Goal: Leave review/rating: Leave review/rating

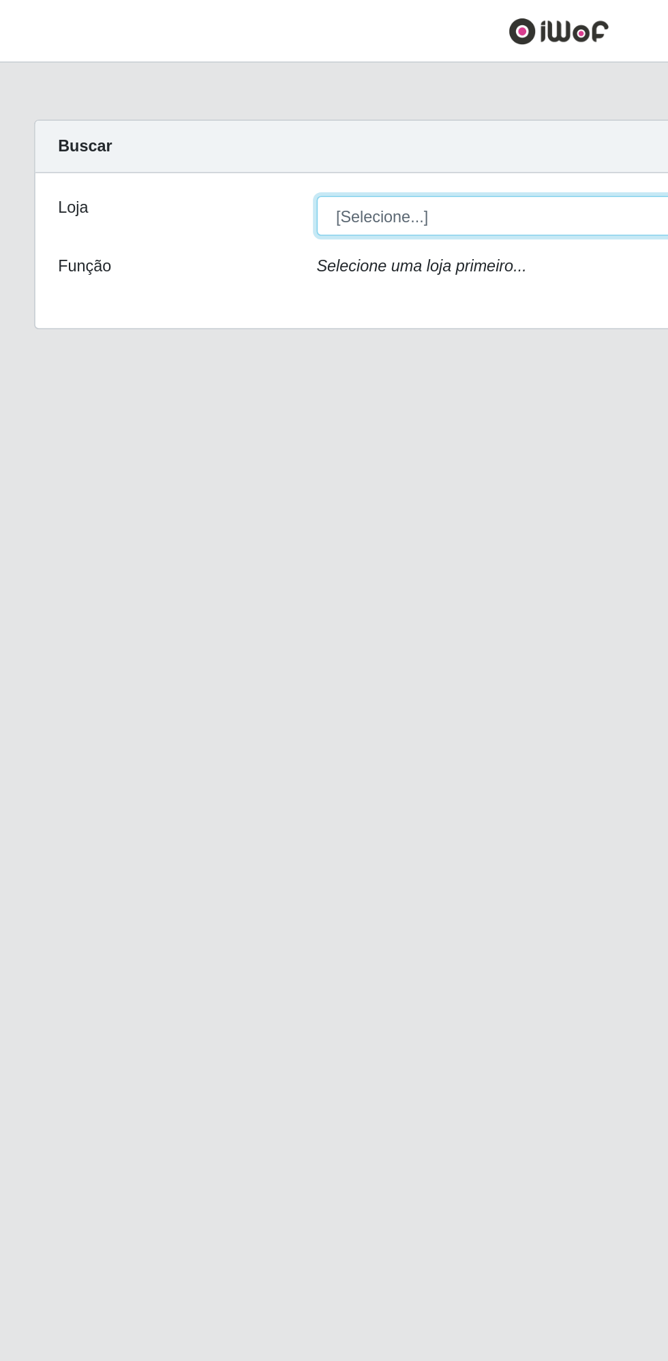
click at [296, 130] on select "[Selecione...] Extrabom - Loja 13 [GEOGRAPHIC_DATA]" at bounding box center [412, 129] width 444 height 24
select select "436"
click at [190, 117] on select "[Selecione...] Extrabom - Loja 13 [GEOGRAPHIC_DATA]" at bounding box center [412, 129] width 444 height 24
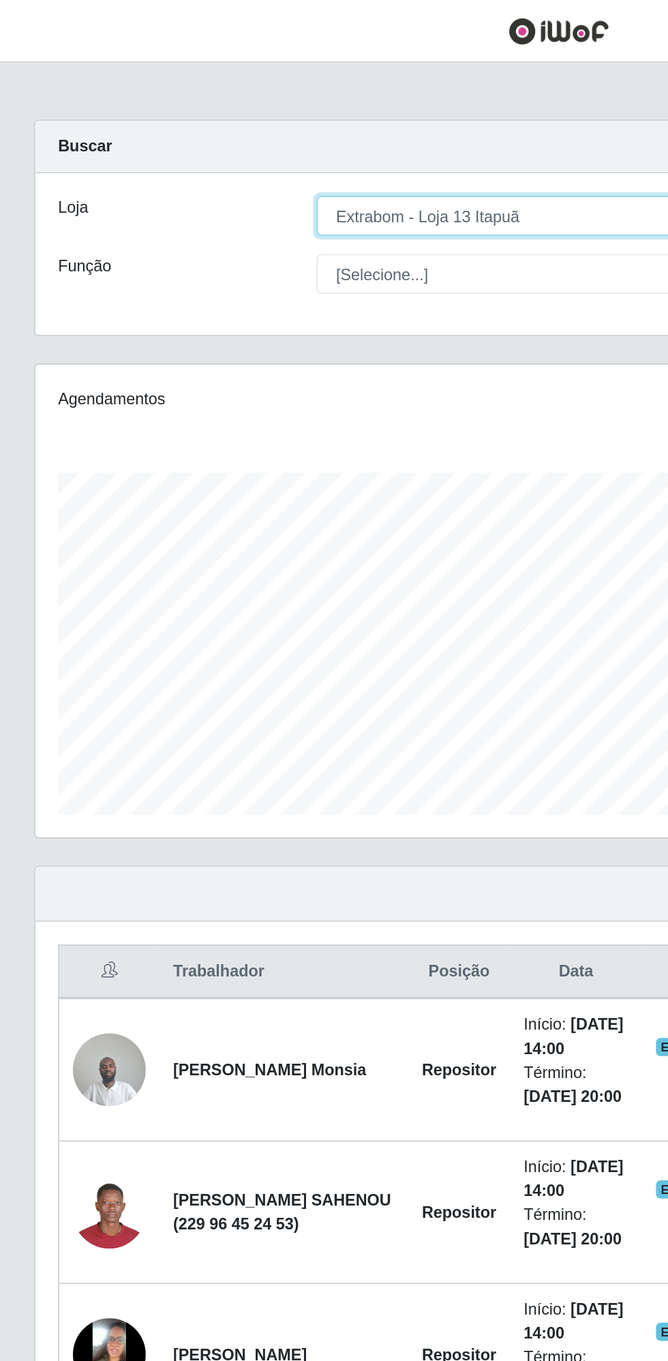
scroll to position [282, 626]
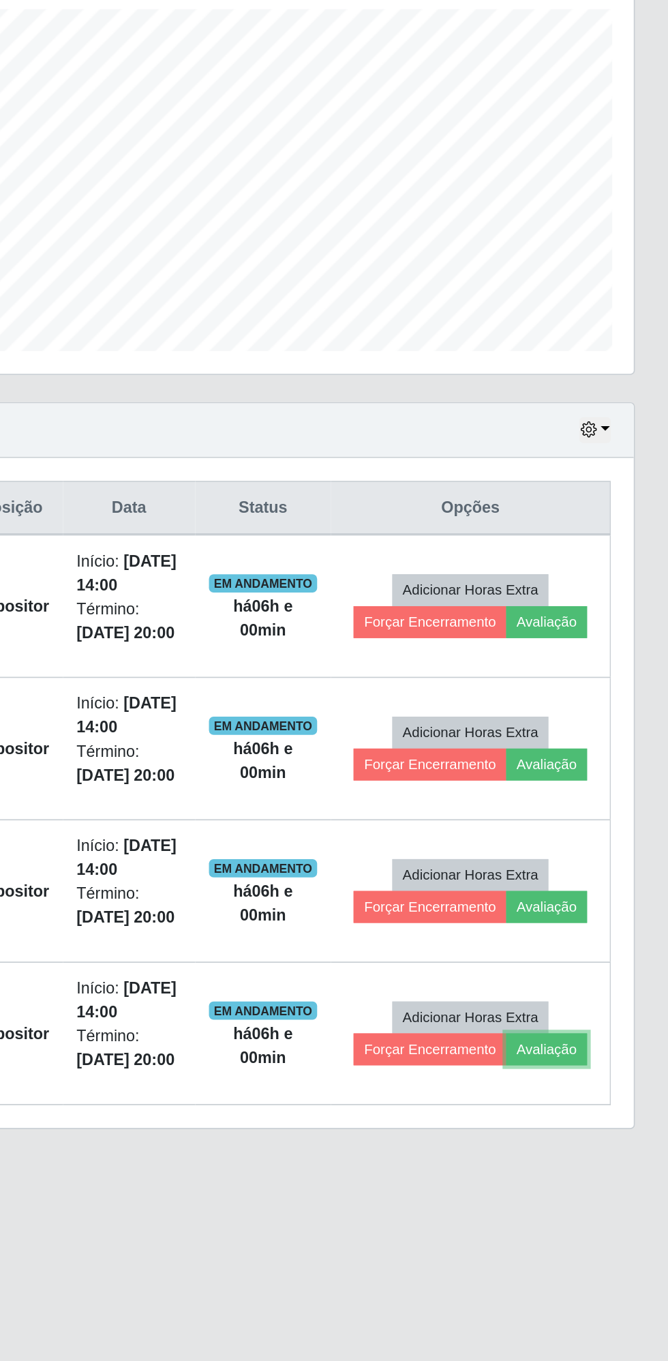
click at [600, 898] on button "Avaliação" at bounding box center [595, 905] width 48 height 19
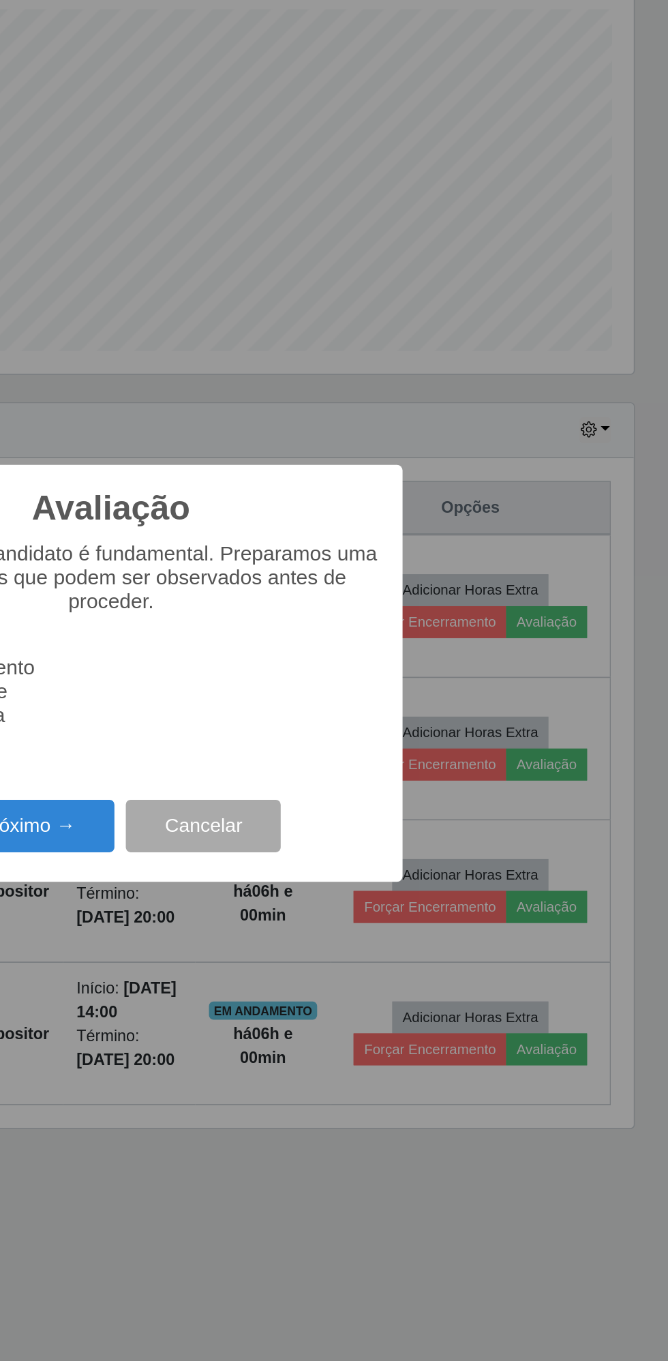
click at [293, 773] on button "Próximo →" at bounding box center [284, 772] width 104 height 32
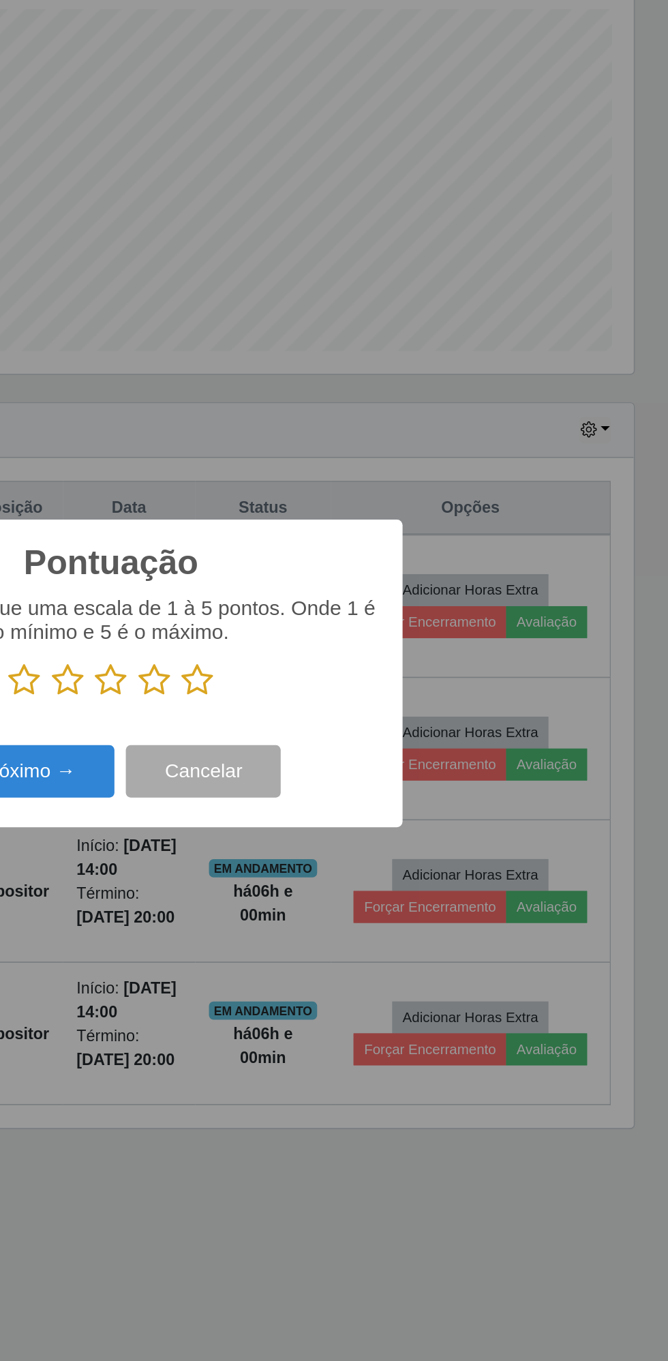
click at [393, 687] on icon at bounding box center [385, 684] width 19 height 20
click at [376, 695] on input "radio" at bounding box center [376, 695] width 0 height 0
click at [316, 740] on button "Próximo →" at bounding box center [284, 739] width 104 height 32
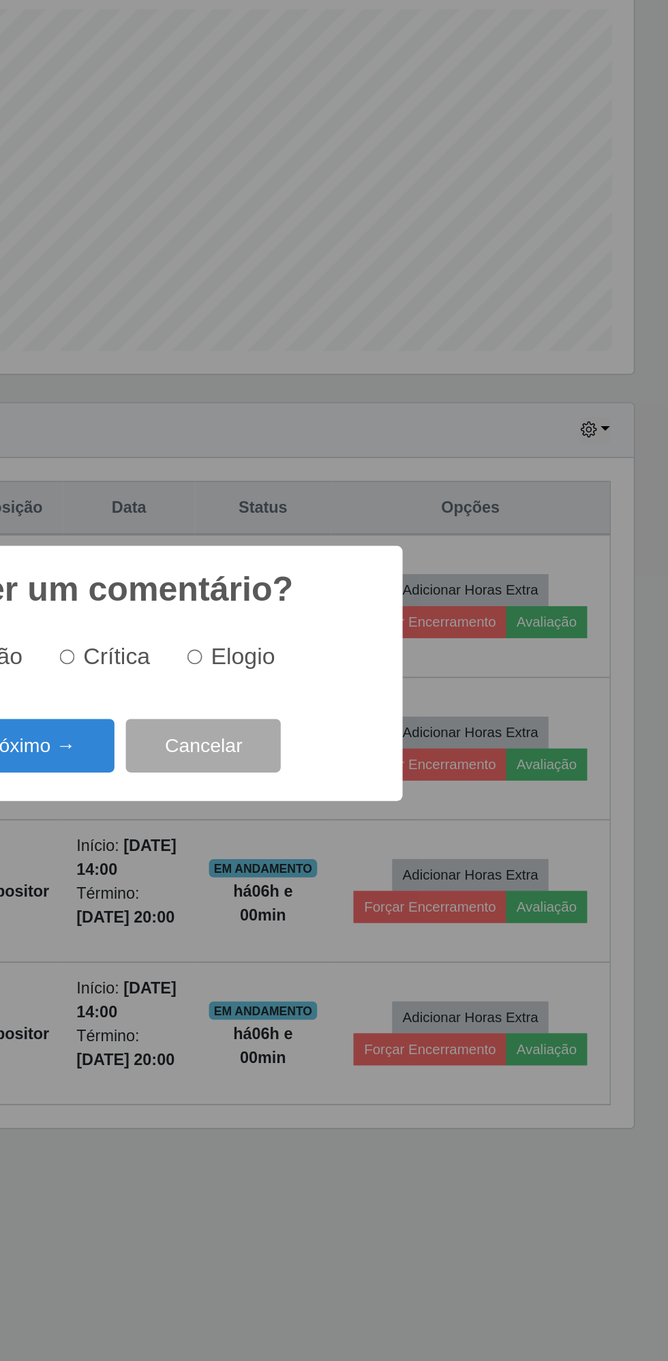
click at [289, 727] on button "Próximo →" at bounding box center [284, 724] width 104 height 32
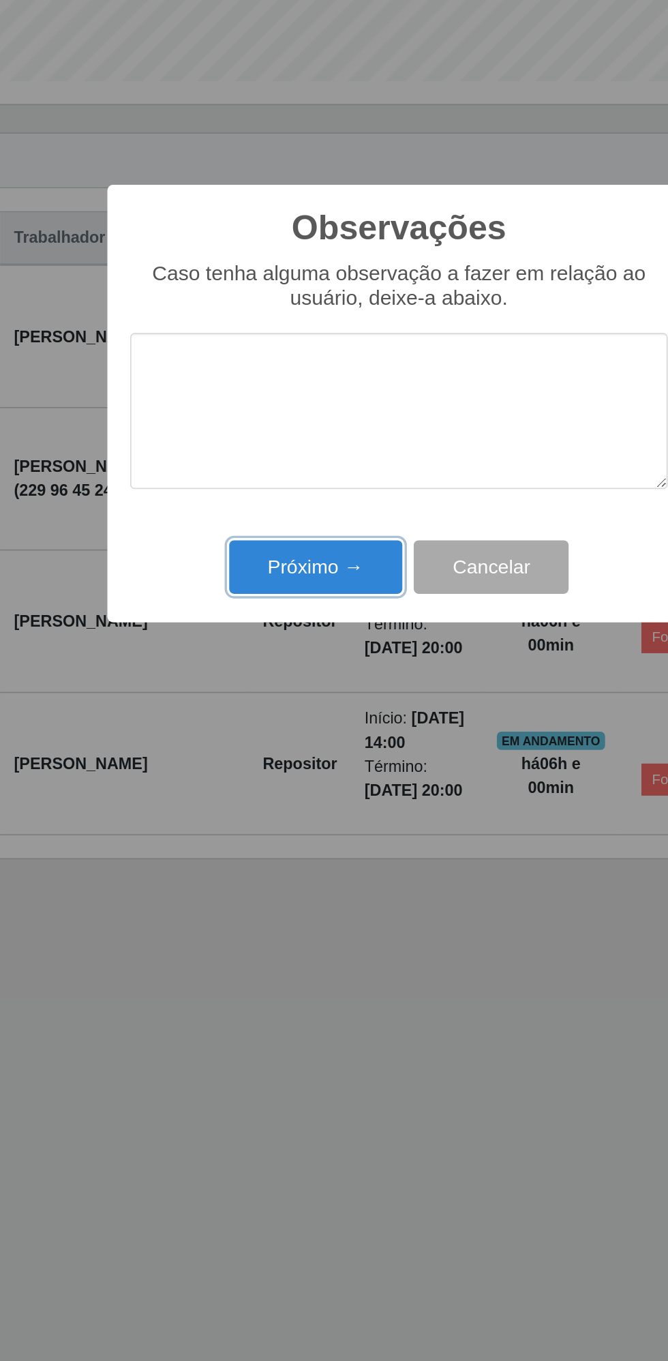
click at [278, 778] on button "Próximo →" at bounding box center [284, 778] width 104 height 32
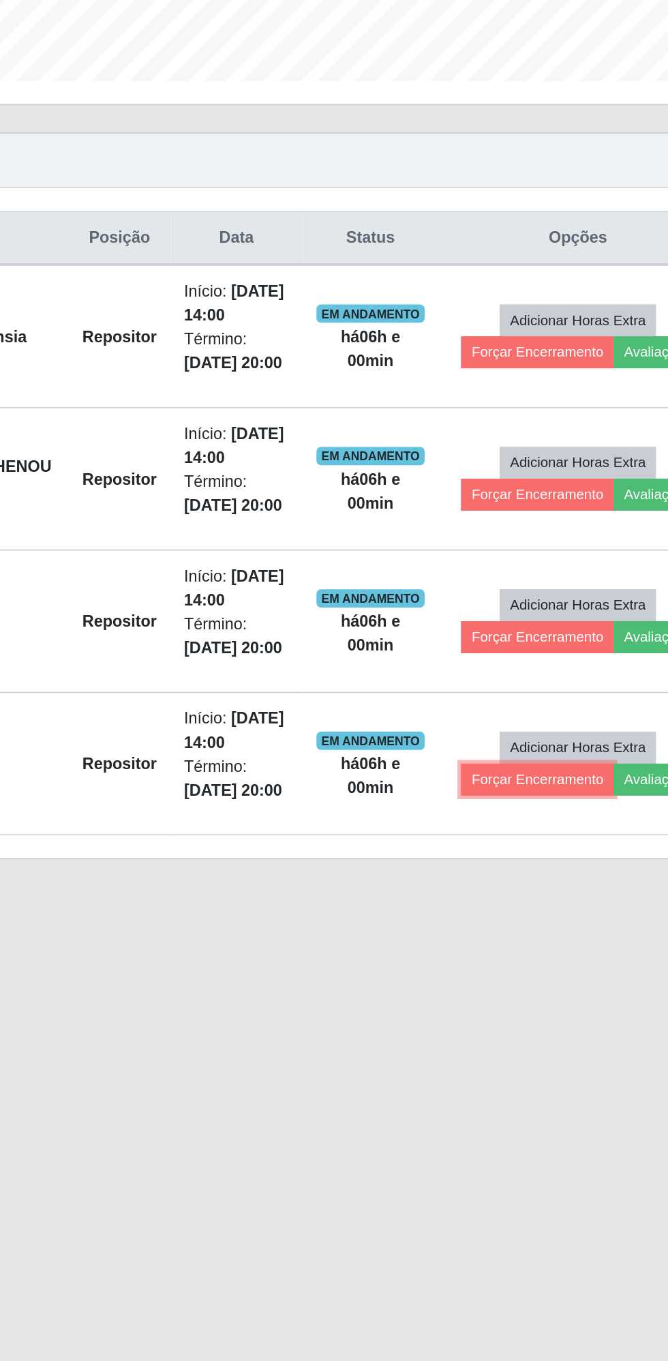
click at [494, 904] on button "Forçar Encerramento" at bounding box center [524, 905] width 91 height 19
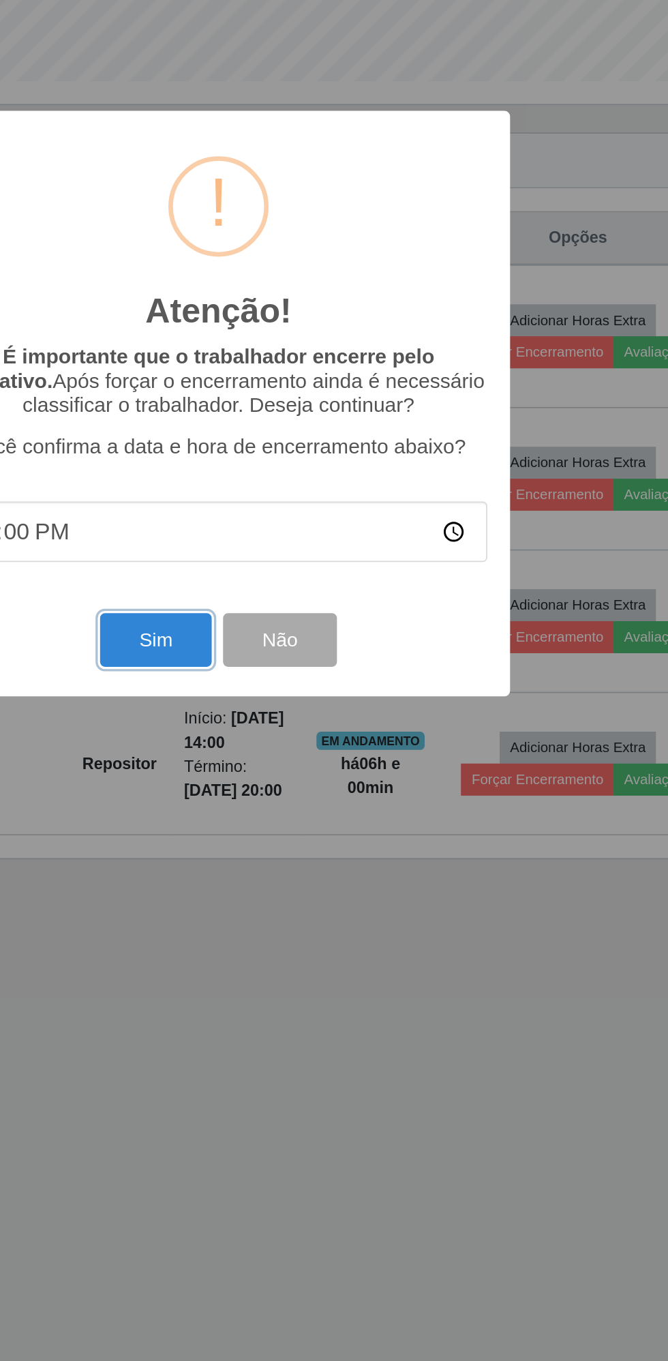
click at [290, 817] on button "Sim" at bounding box center [296, 822] width 66 height 32
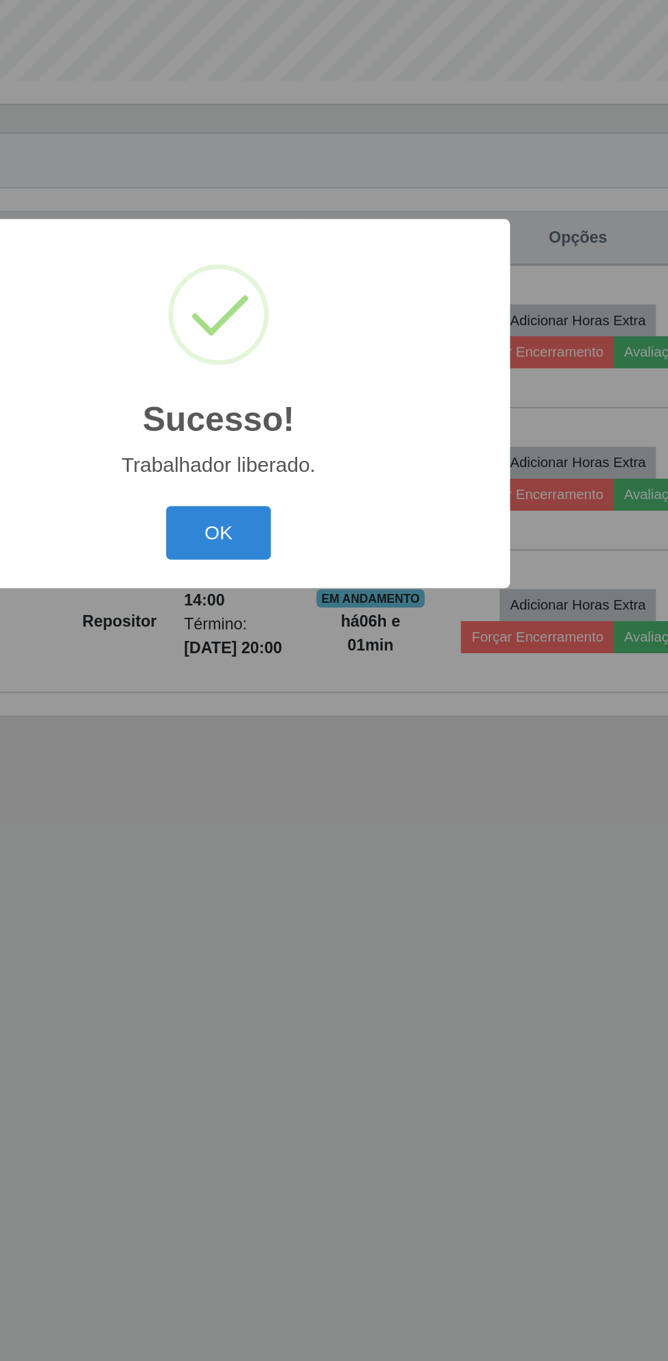
click at [330, 753] on button "OK" at bounding box center [334, 758] width 63 height 32
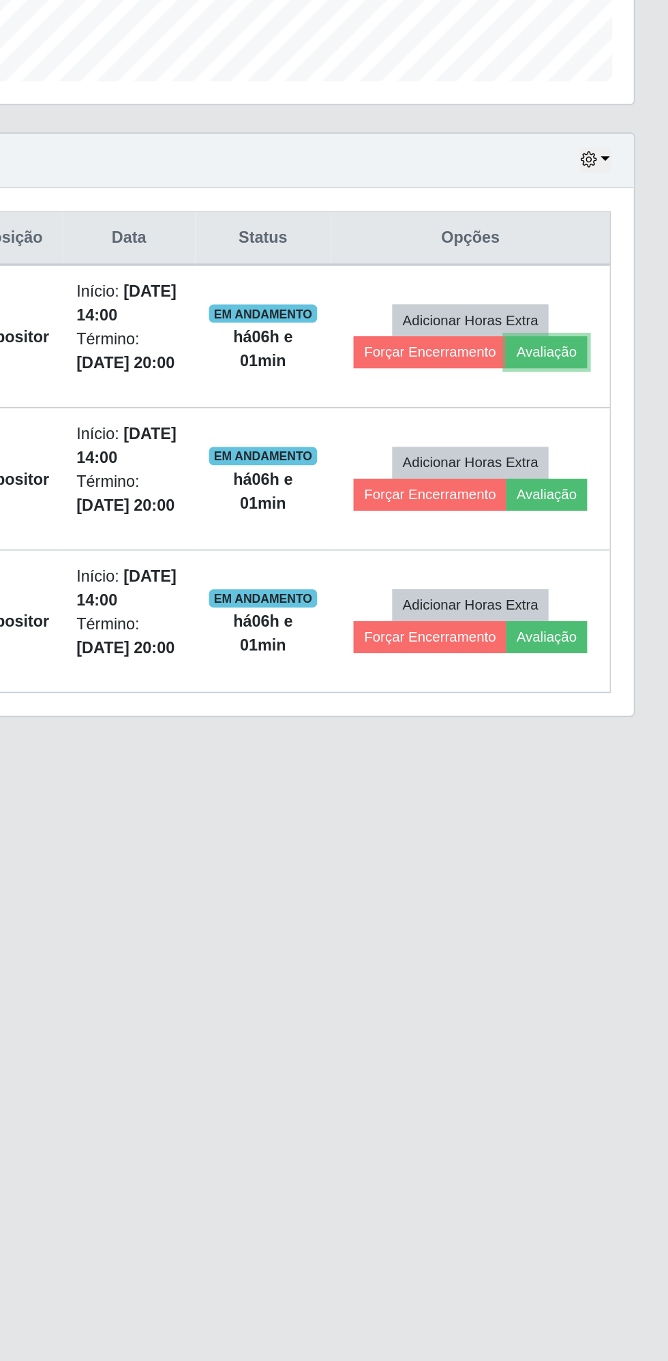
click at [605, 648] on button "Avaliação" at bounding box center [595, 649] width 48 height 19
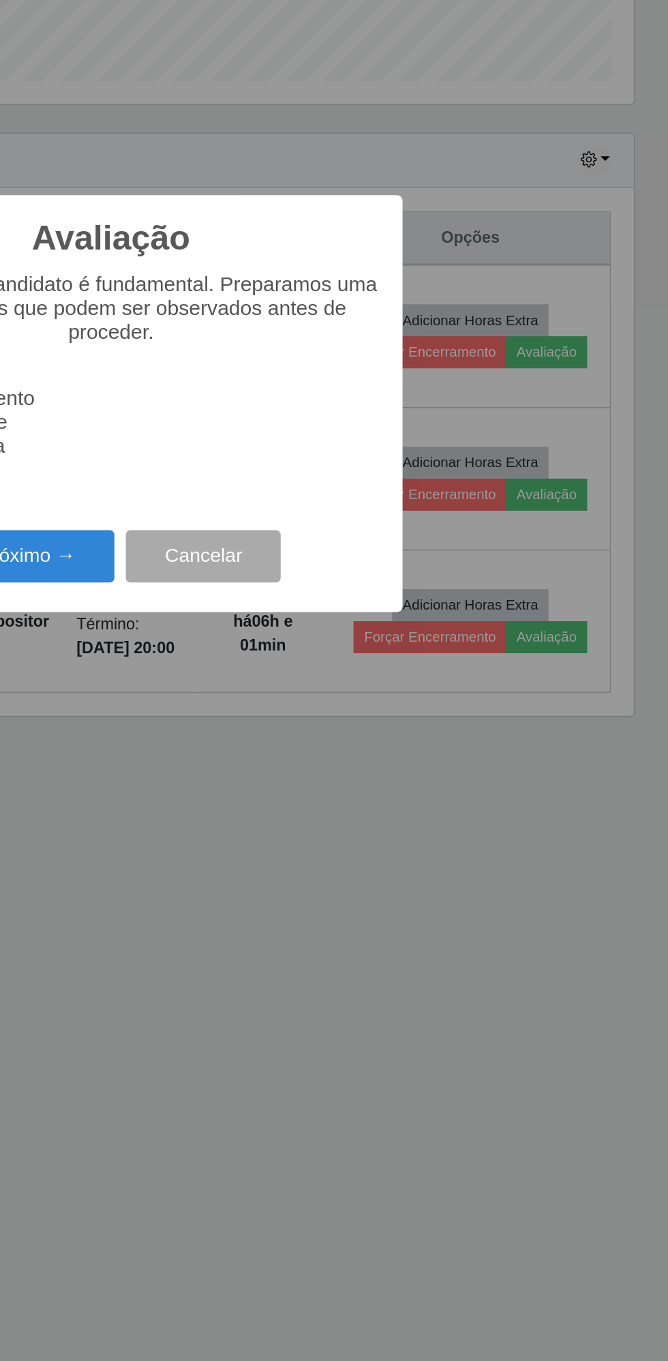
click at [296, 778] on button "Próximo →" at bounding box center [284, 772] width 104 height 32
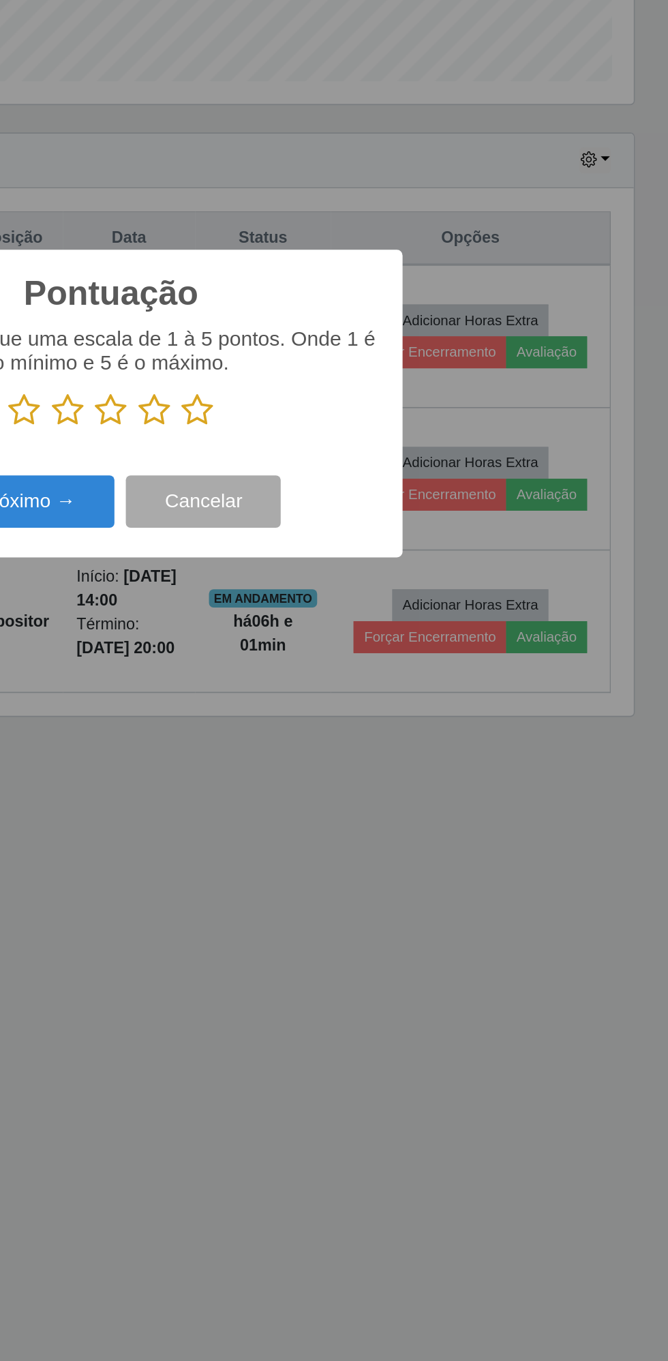
click at [393, 686] on icon at bounding box center [385, 684] width 19 height 20
click at [376, 695] on input "radio" at bounding box center [376, 695] width 0 height 0
click at [306, 737] on button "Próximo →" at bounding box center [284, 739] width 104 height 32
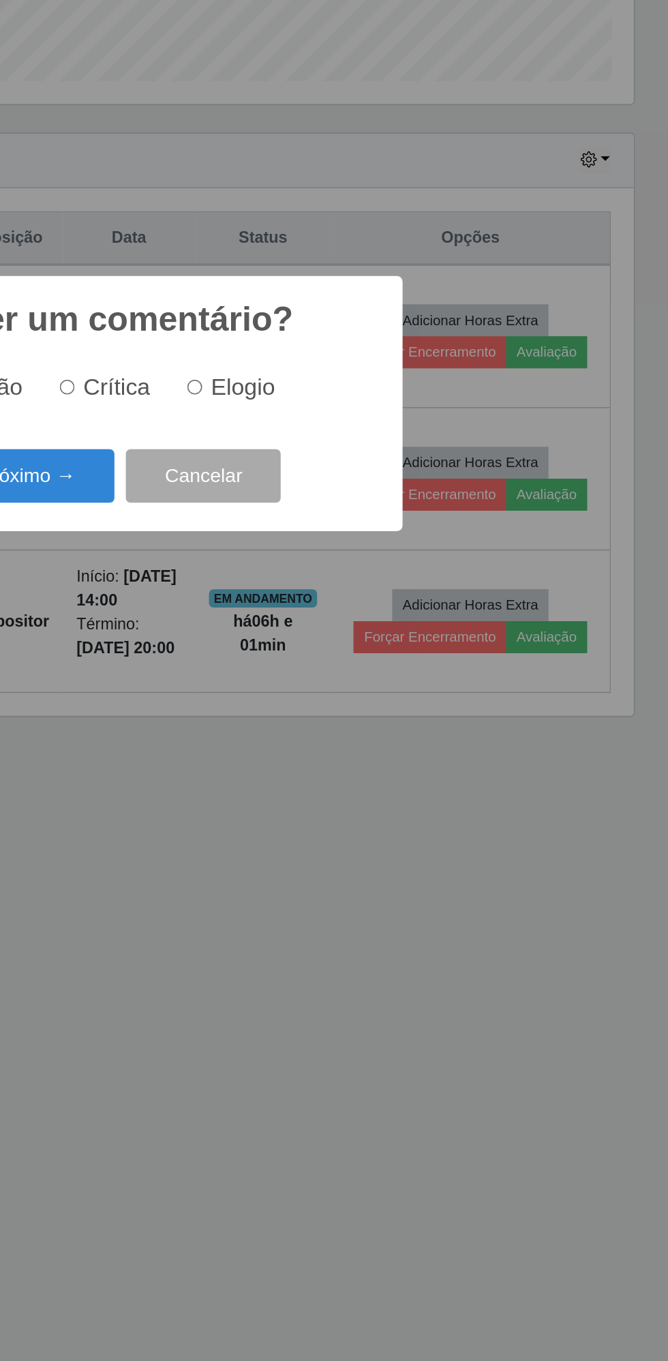
click at [287, 735] on button "Próximo →" at bounding box center [284, 724] width 104 height 32
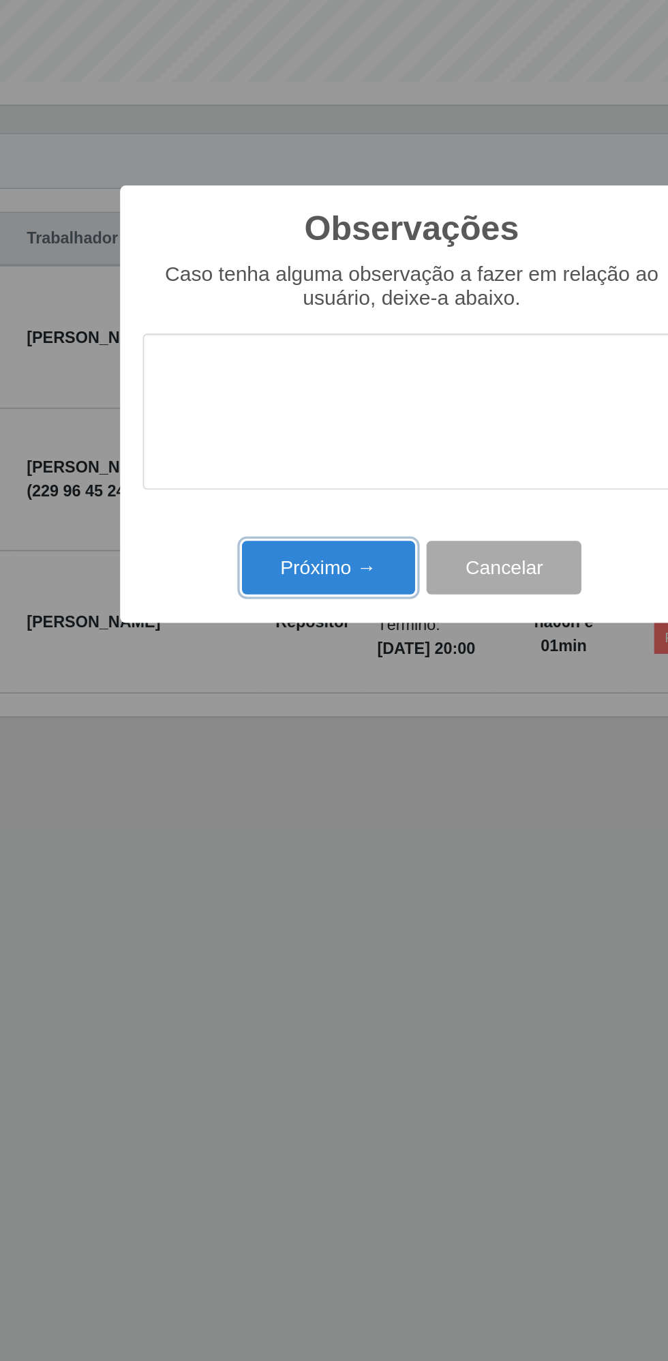
click at [277, 780] on button "Próximo →" at bounding box center [284, 778] width 104 height 32
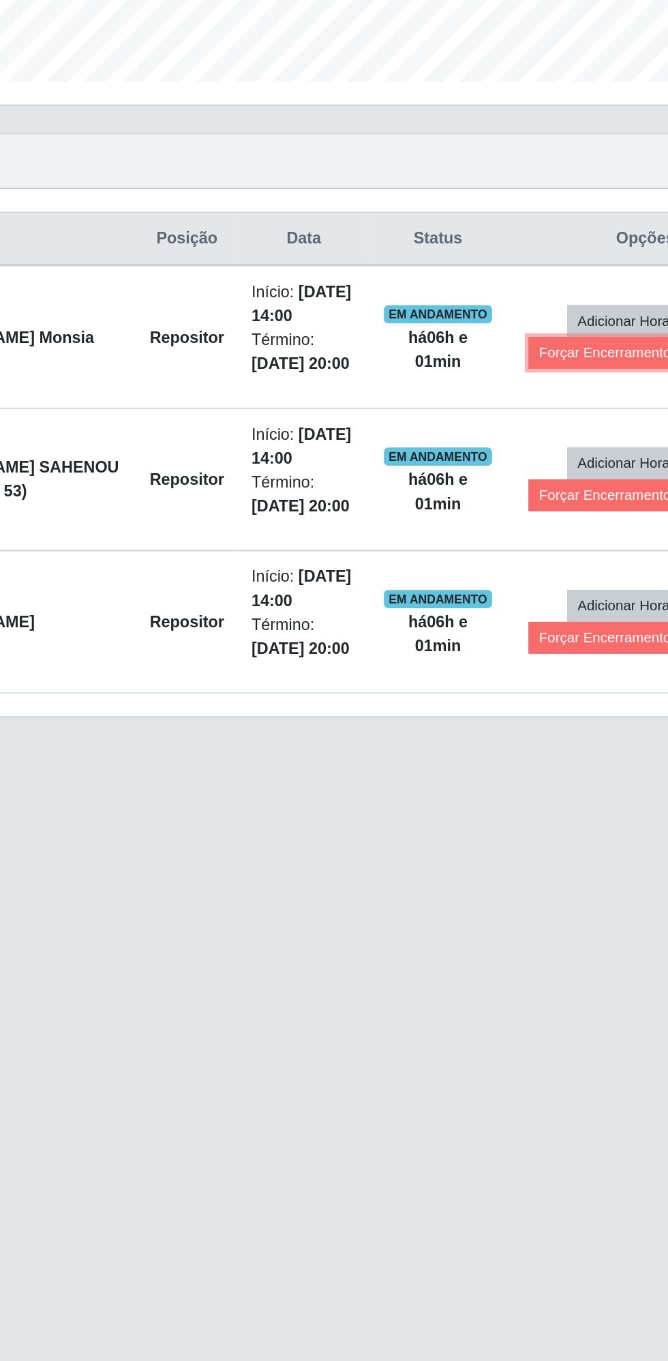
click at [511, 649] on button "Forçar Encerramento" at bounding box center [524, 649] width 91 height 19
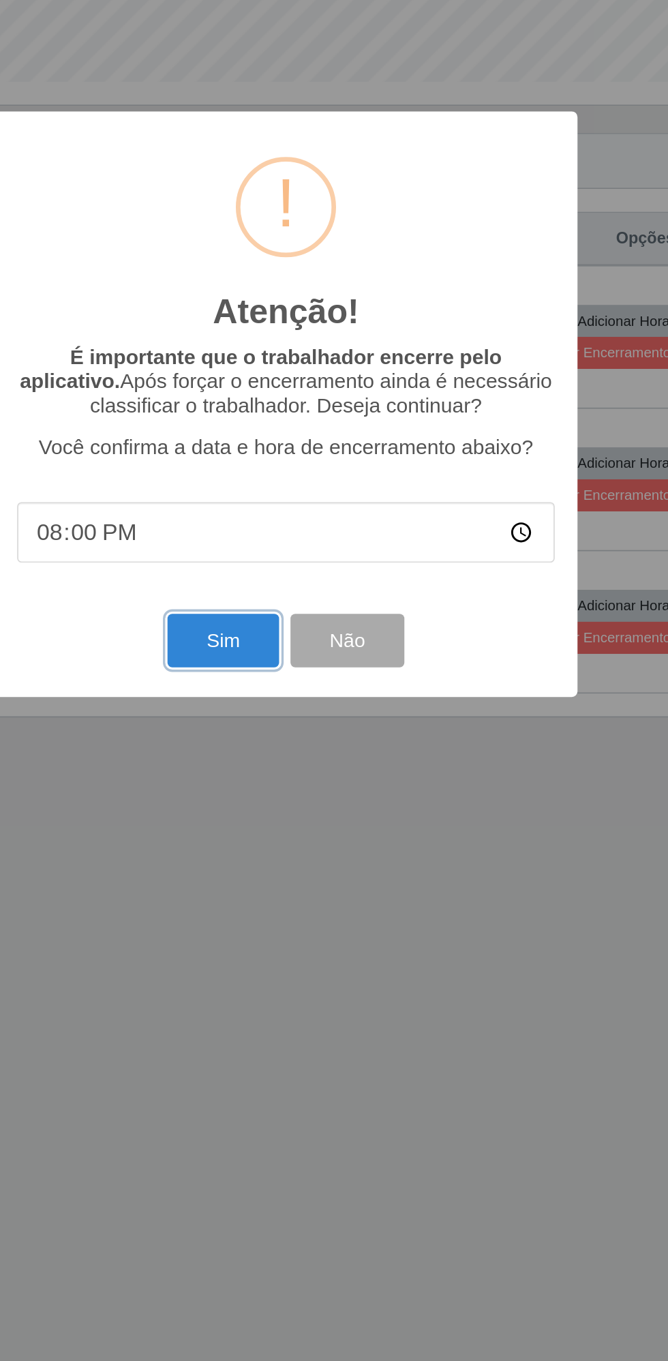
click at [301, 836] on button "Sim" at bounding box center [296, 822] width 66 height 32
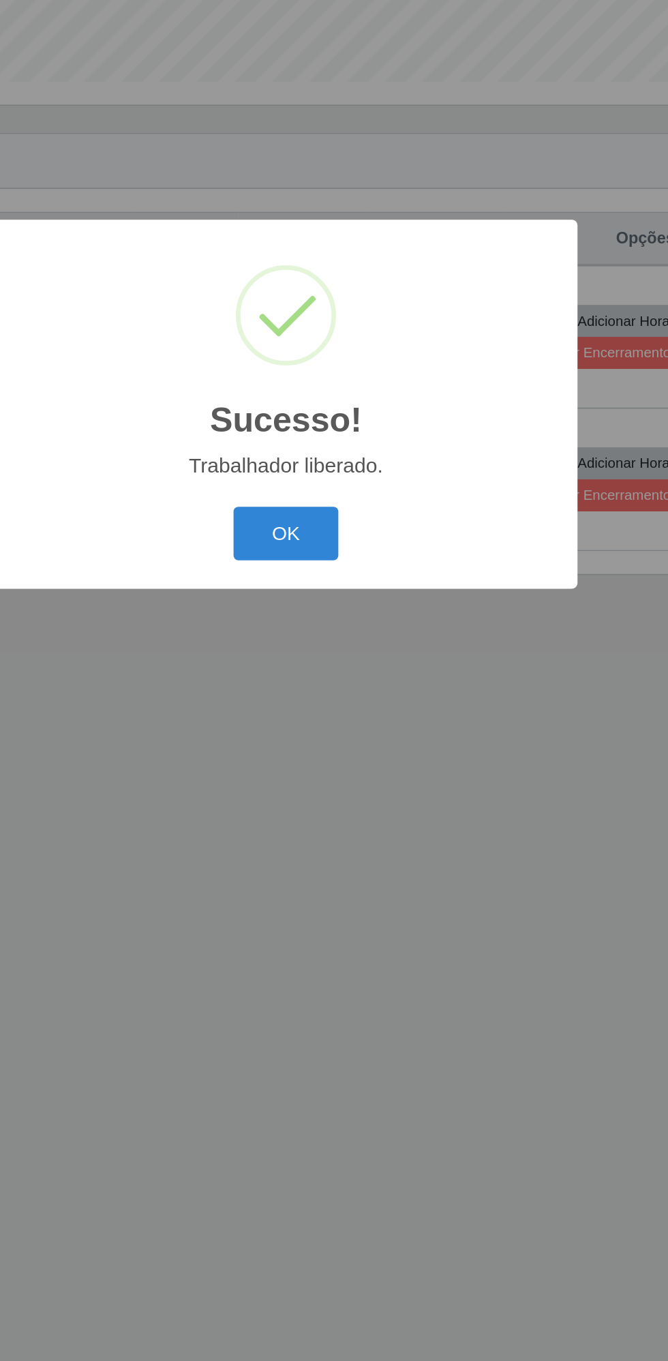
click at [332, 763] on button "OK" at bounding box center [334, 758] width 63 height 32
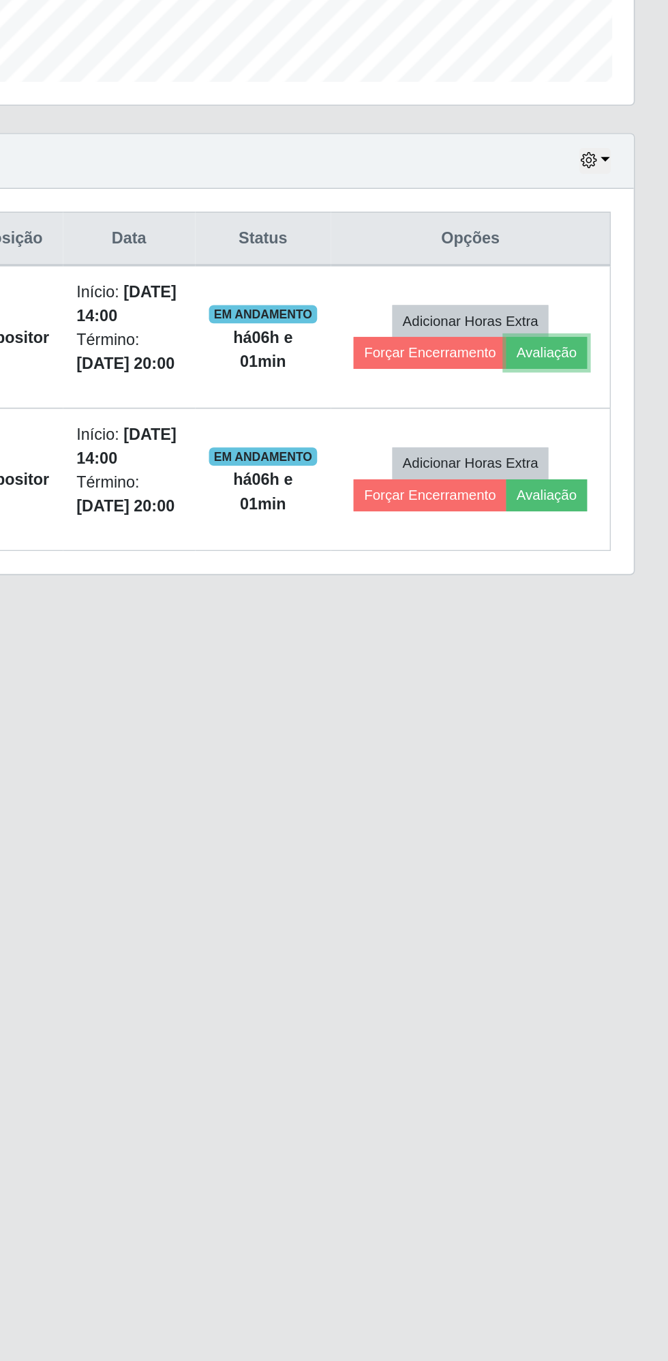
click at [607, 654] on button "Avaliação" at bounding box center [595, 649] width 48 height 19
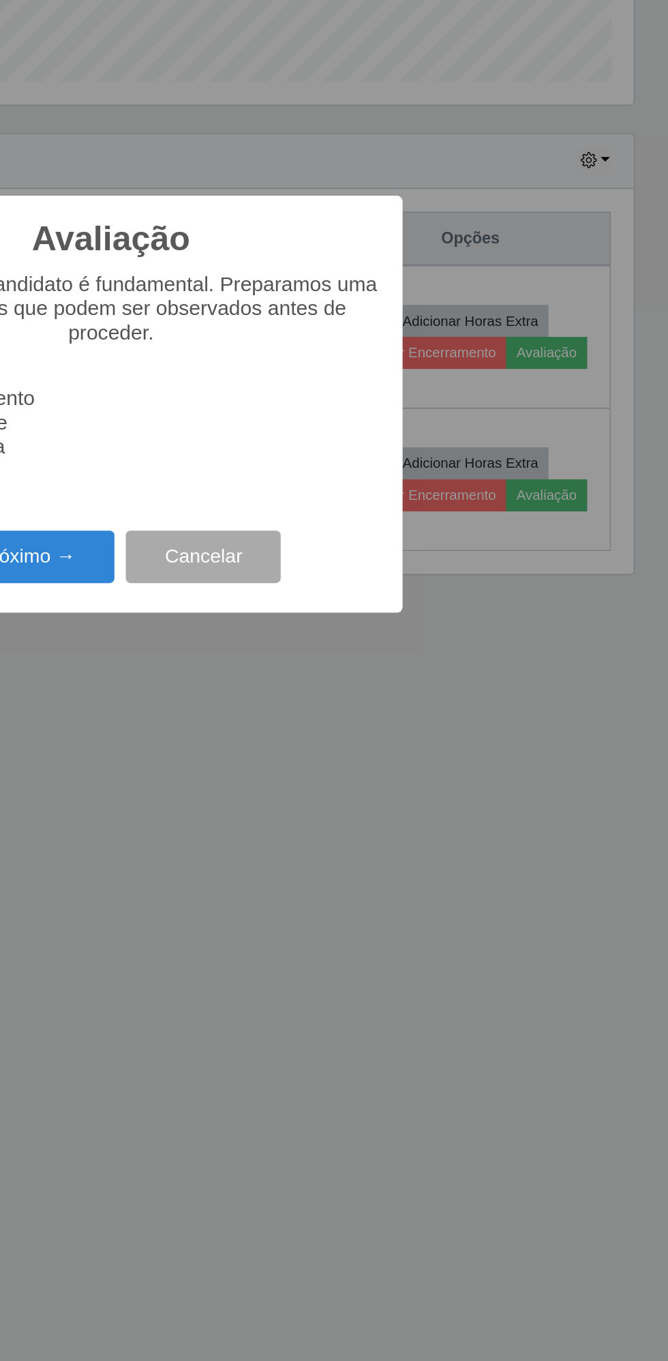
click at [305, 772] on button "Próximo →" at bounding box center [284, 772] width 104 height 32
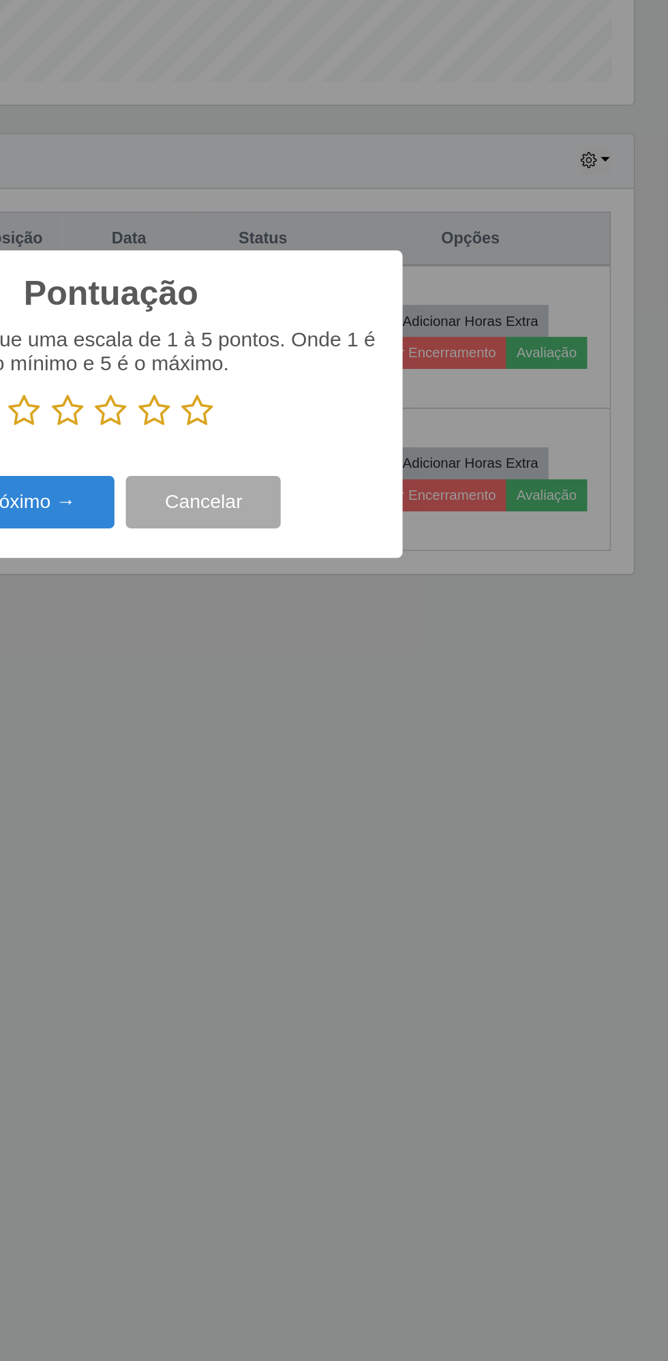
click at [386, 693] on icon at bounding box center [385, 684] width 19 height 20
click at [376, 695] on input "radio" at bounding box center [376, 695] width 0 height 0
click at [294, 742] on button "Próximo →" at bounding box center [284, 739] width 104 height 32
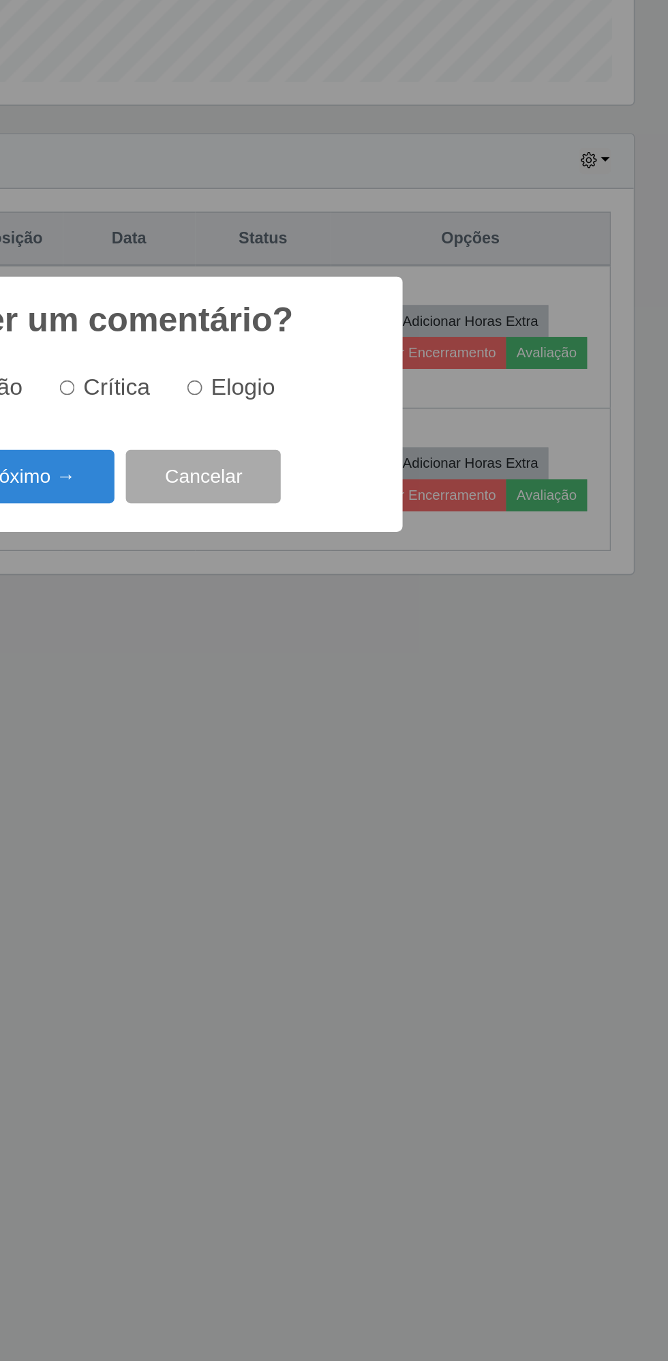
click at [299, 727] on button "Próximo →" at bounding box center [284, 724] width 104 height 32
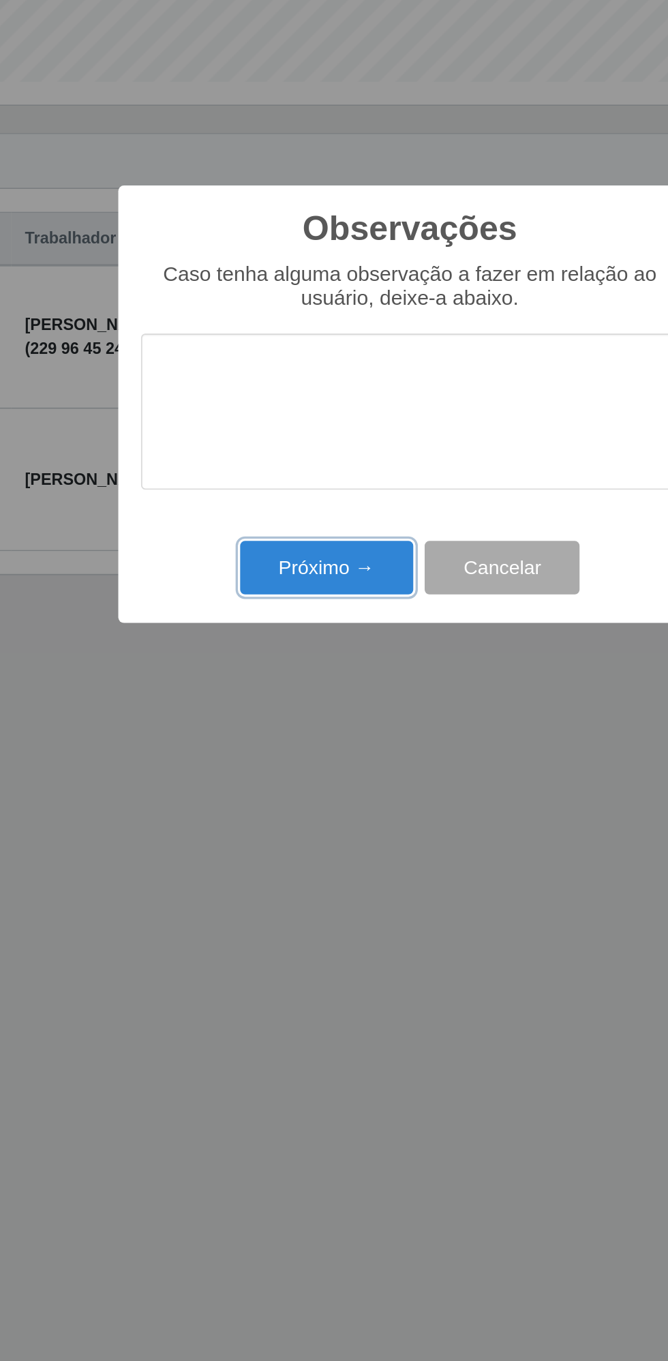
click at [293, 787] on button "Próximo →" at bounding box center [284, 778] width 104 height 32
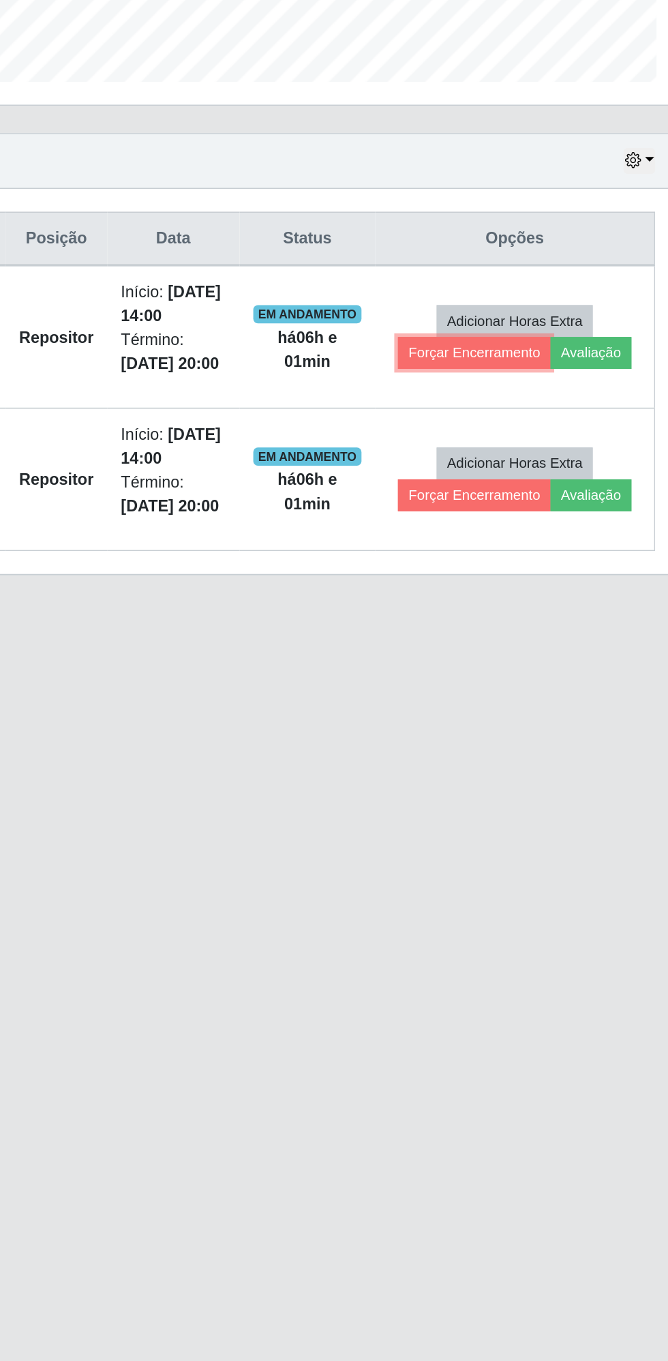
click at [511, 647] on button "Forçar Encerramento" at bounding box center [524, 649] width 91 height 19
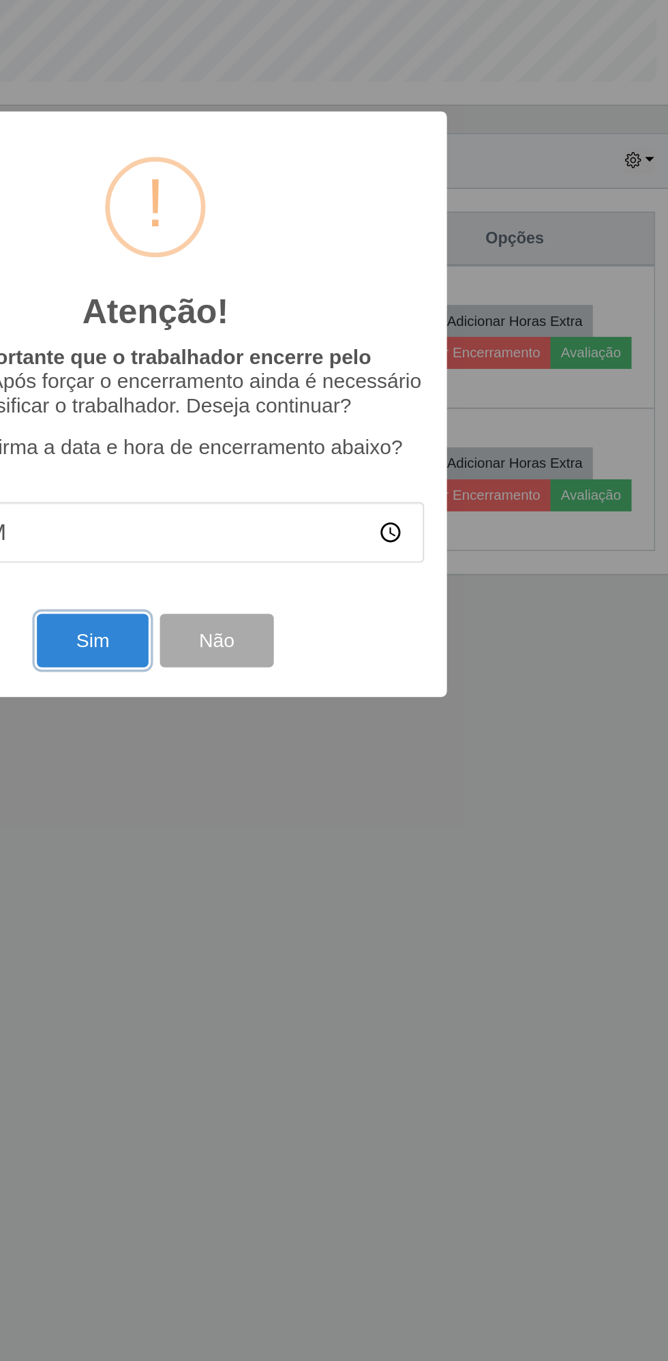
click at [307, 827] on button "Sim" at bounding box center [296, 822] width 66 height 32
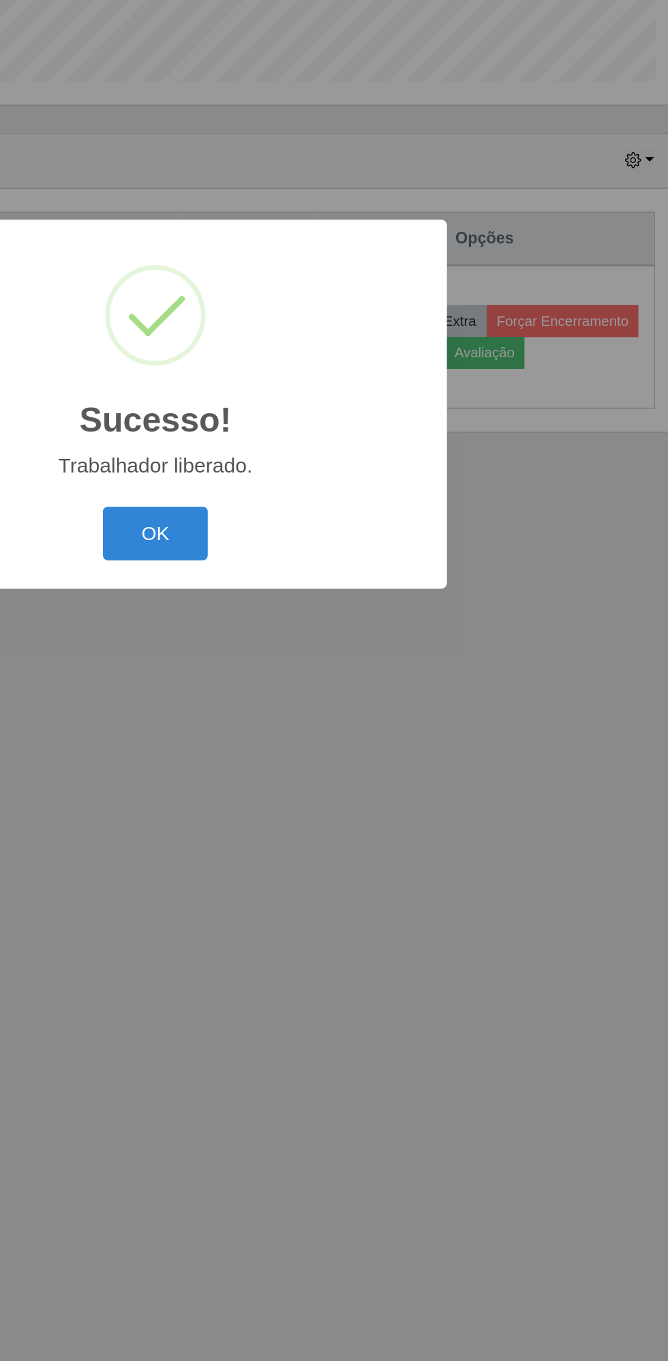
click at [358, 762] on button "OK" at bounding box center [334, 758] width 63 height 32
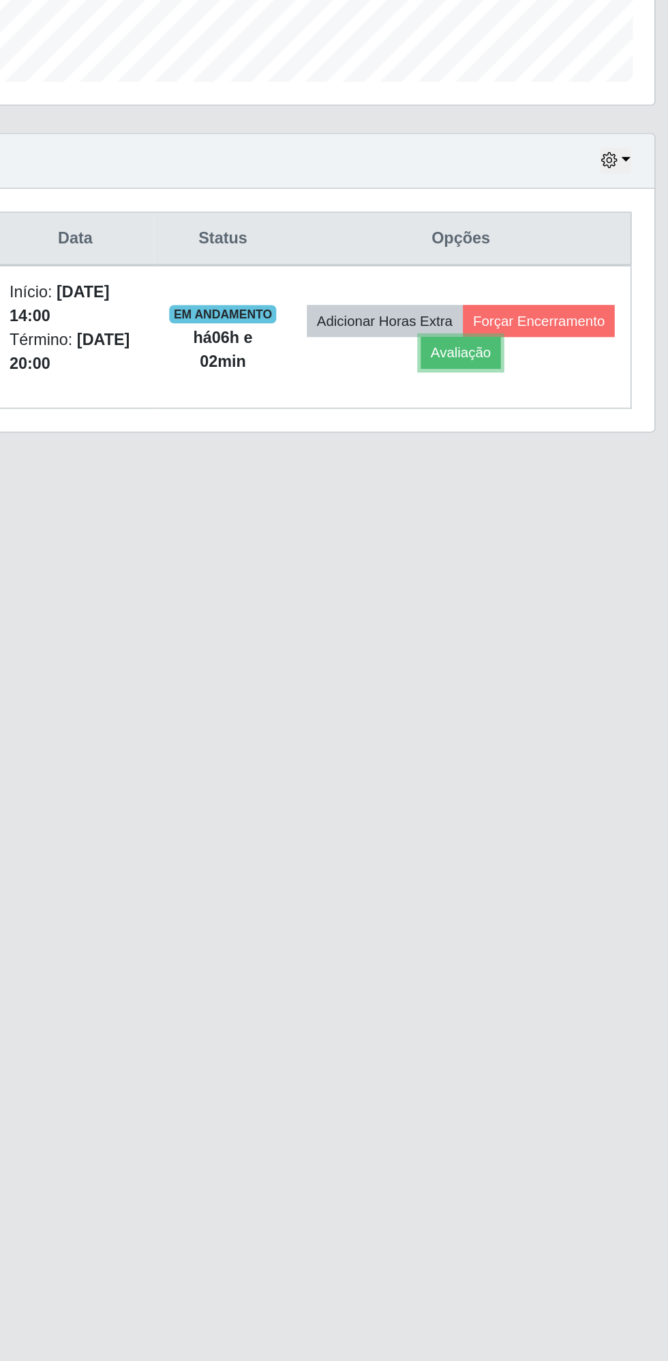
click at [556, 646] on button "Avaliação" at bounding box center [531, 649] width 48 height 19
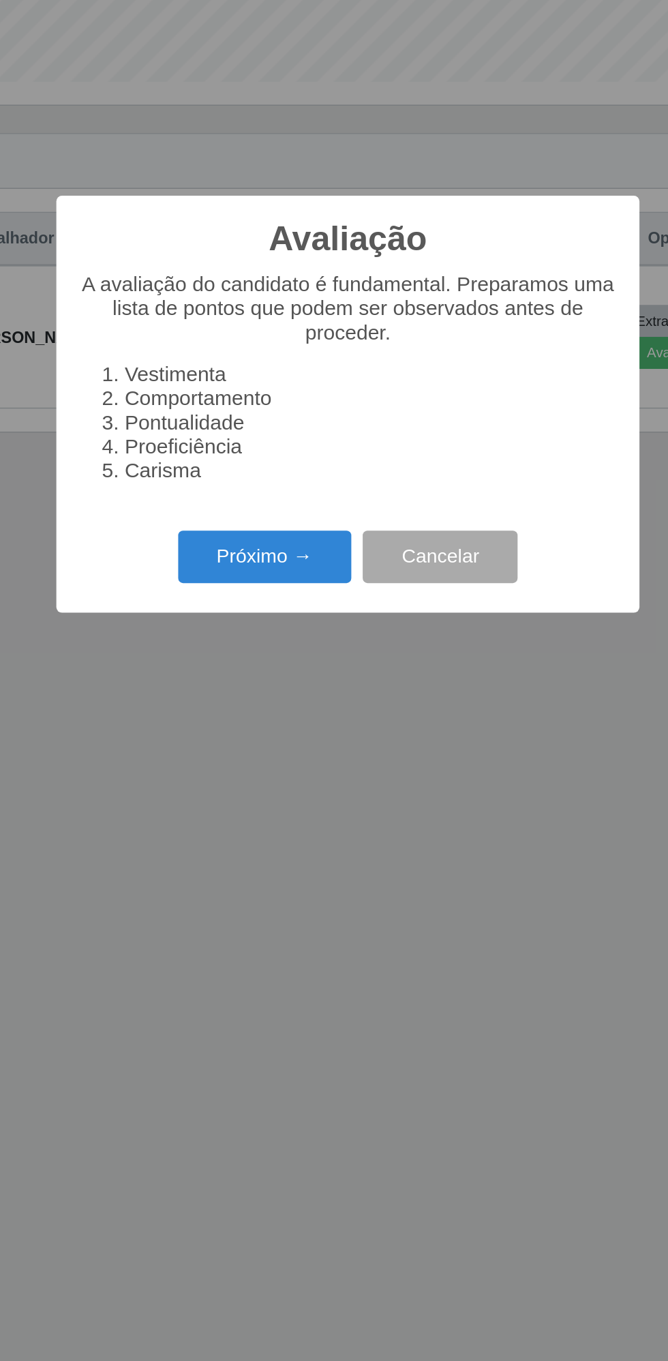
click at [290, 777] on button "Próximo →" at bounding box center [284, 772] width 104 height 32
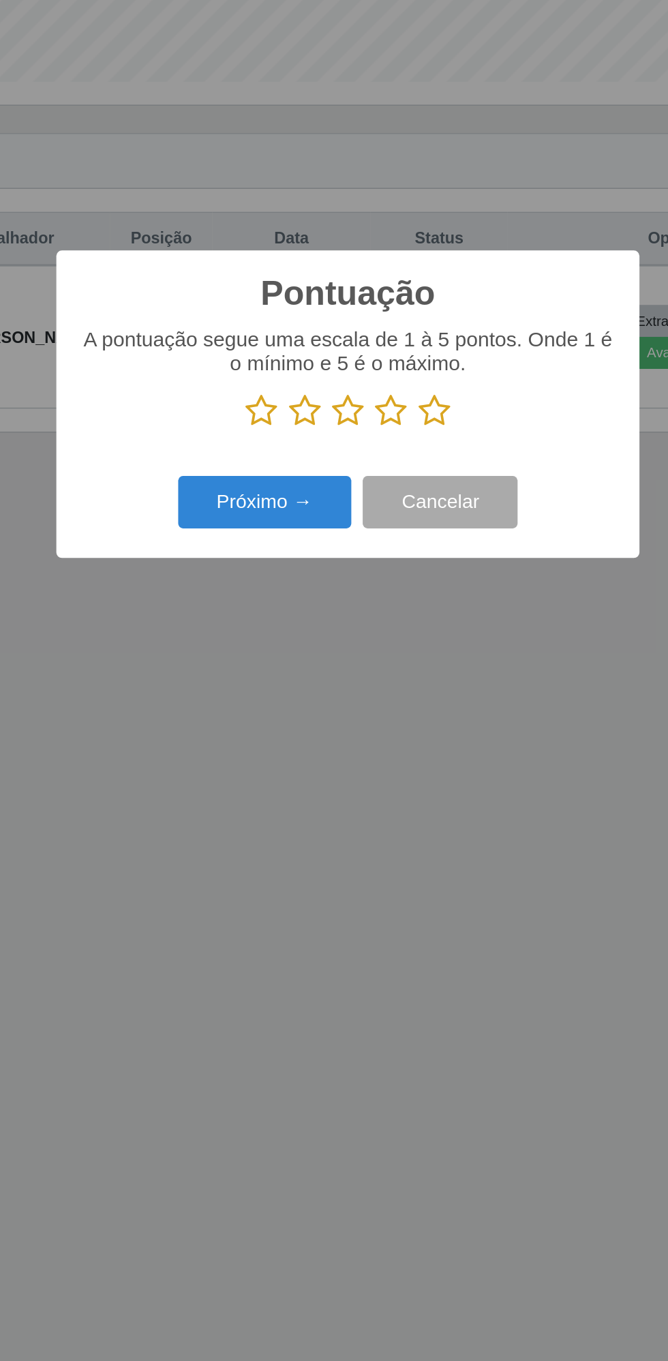
click at [391, 689] on icon at bounding box center [385, 684] width 19 height 20
click at [376, 695] on input "radio" at bounding box center [376, 695] width 0 height 0
click at [282, 743] on button "Próximo →" at bounding box center [284, 739] width 104 height 32
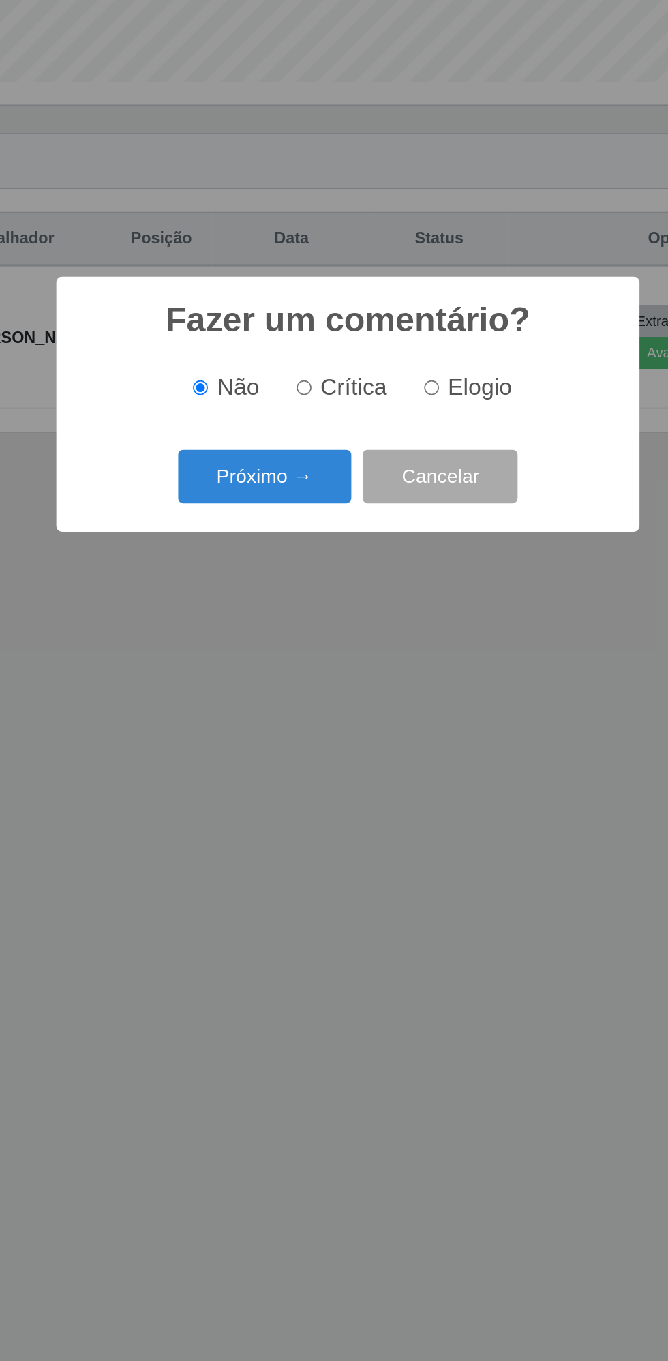
click at [289, 737] on button "Próximo →" at bounding box center [284, 724] width 104 height 32
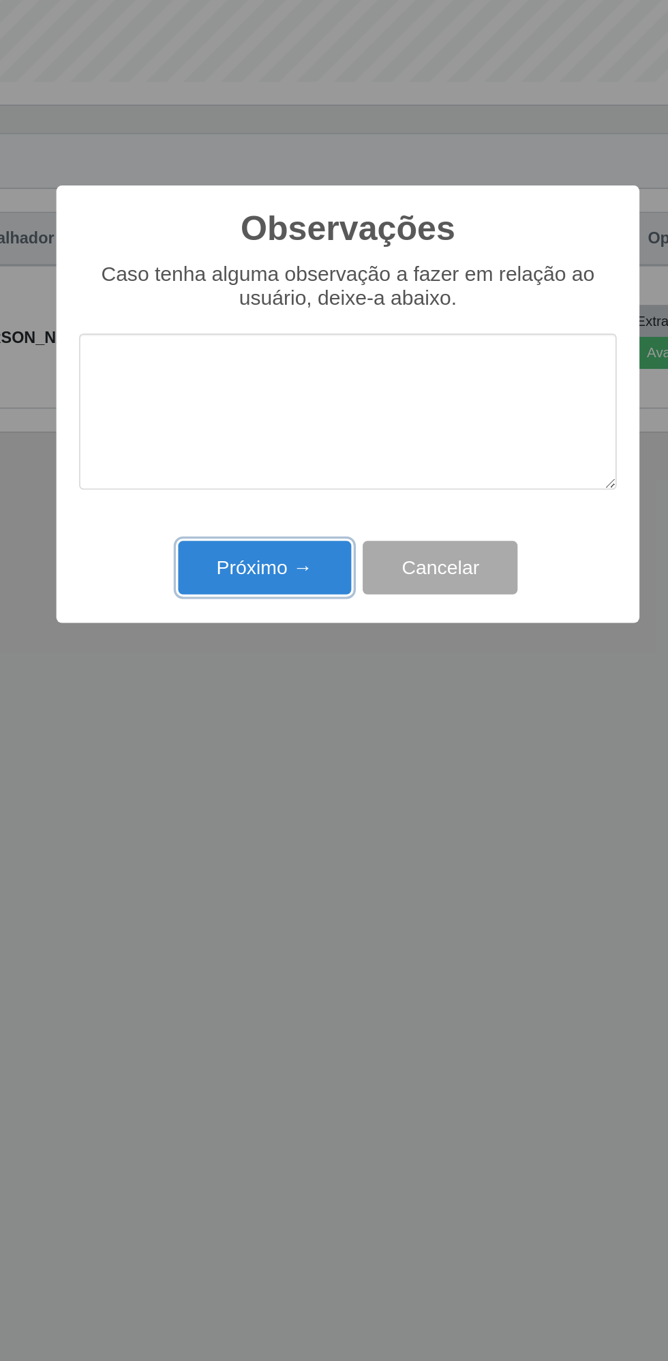
click at [287, 785] on button "Próximo →" at bounding box center [284, 778] width 104 height 32
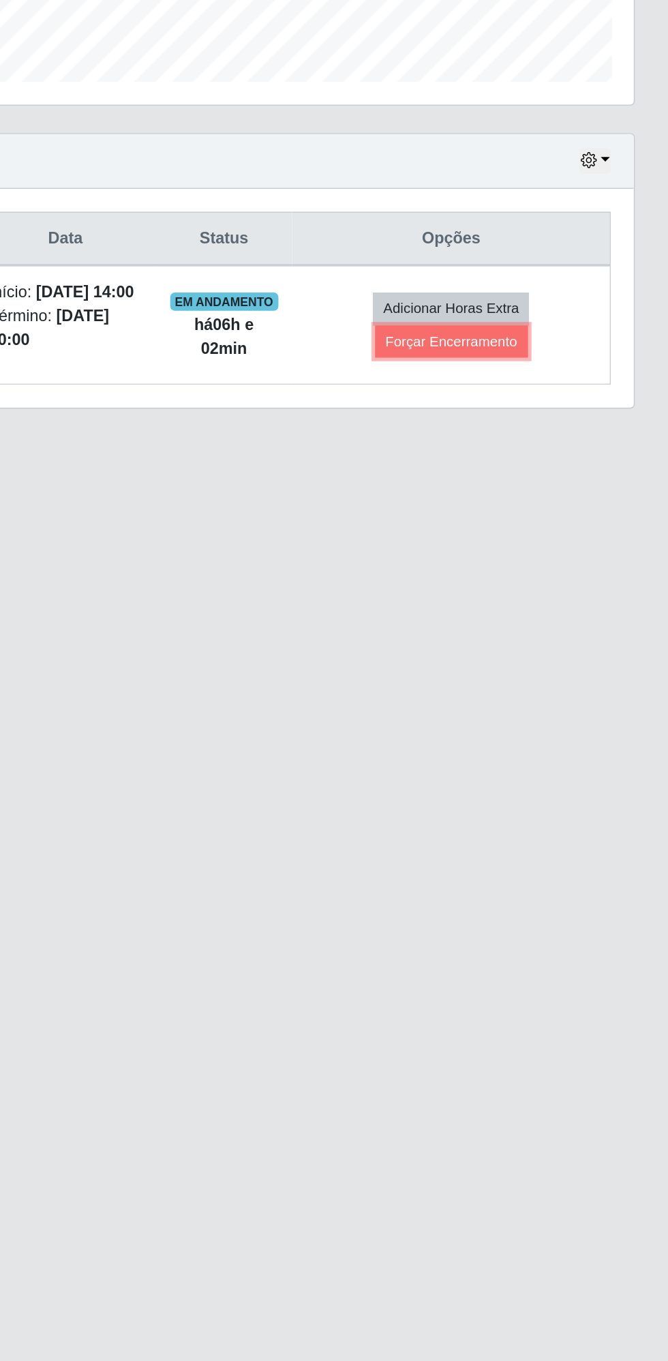
click at [554, 645] on button "Forçar Encerramento" at bounding box center [537, 642] width 91 height 19
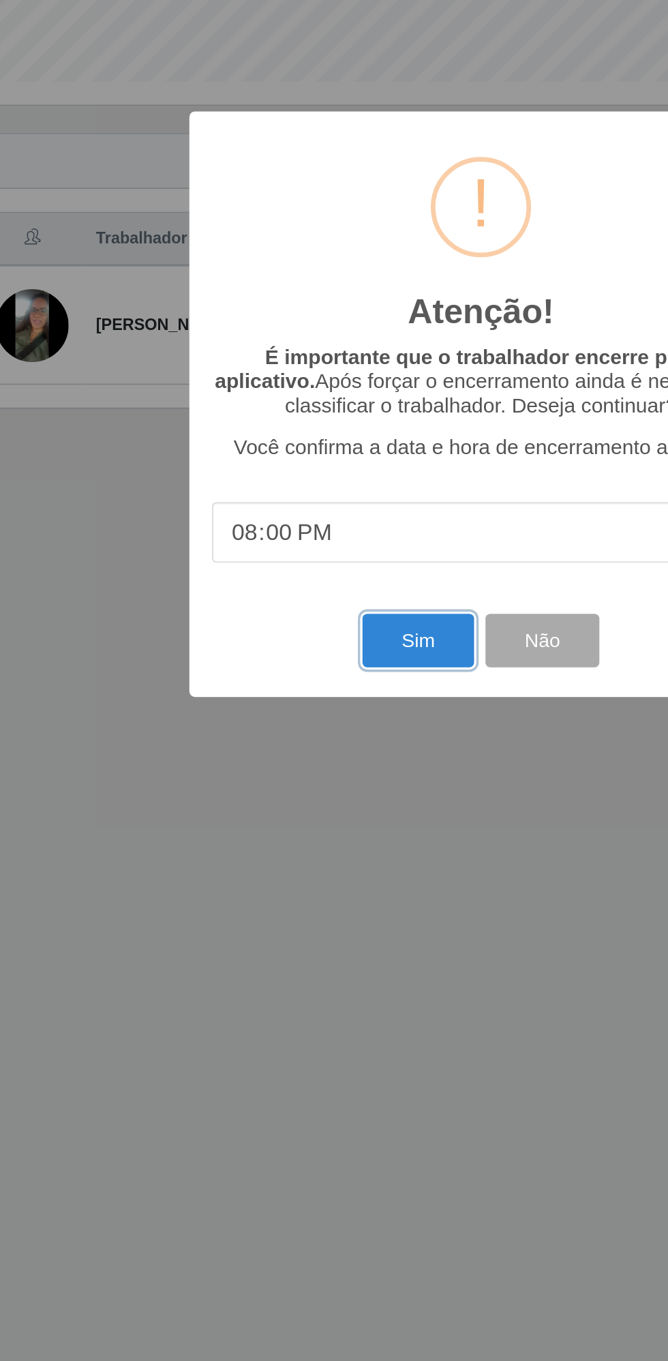
click at [304, 813] on button "Sim" at bounding box center [296, 822] width 66 height 32
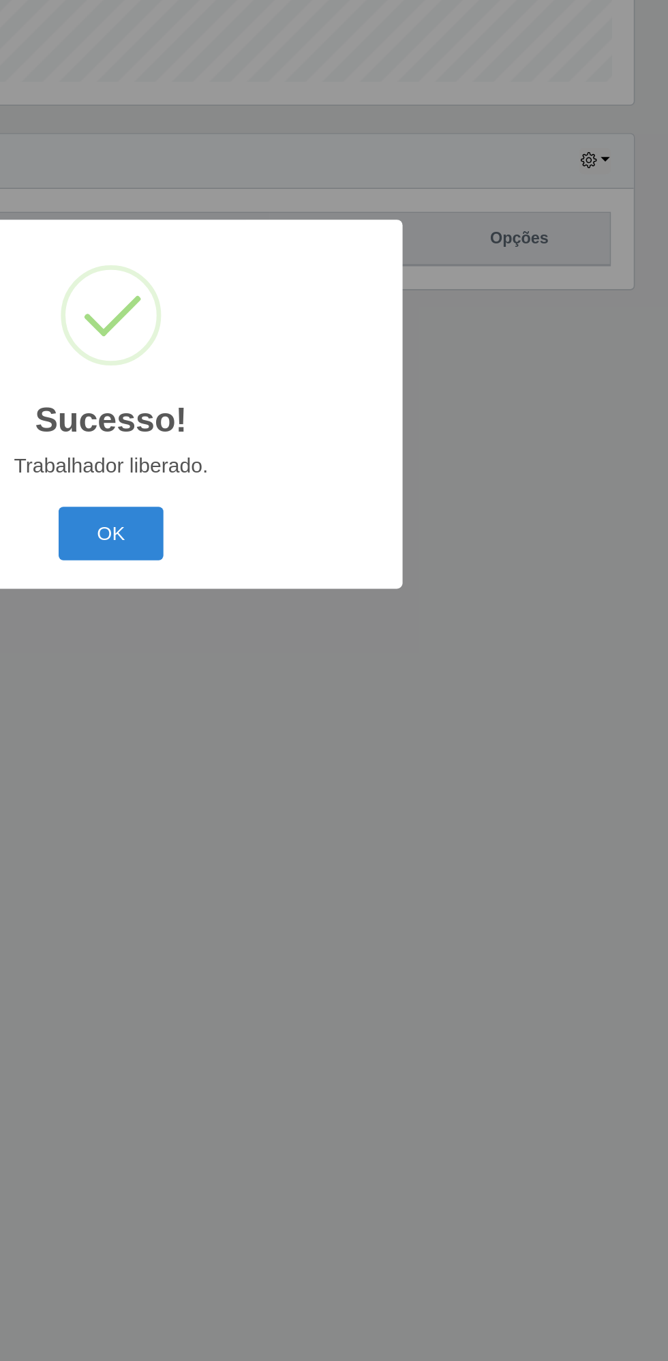
click at [344, 757] on button "OK" at bounding box center [334, 758] width 63 height 32
